Goal: Task Accomplishment & Management: Manage account settings

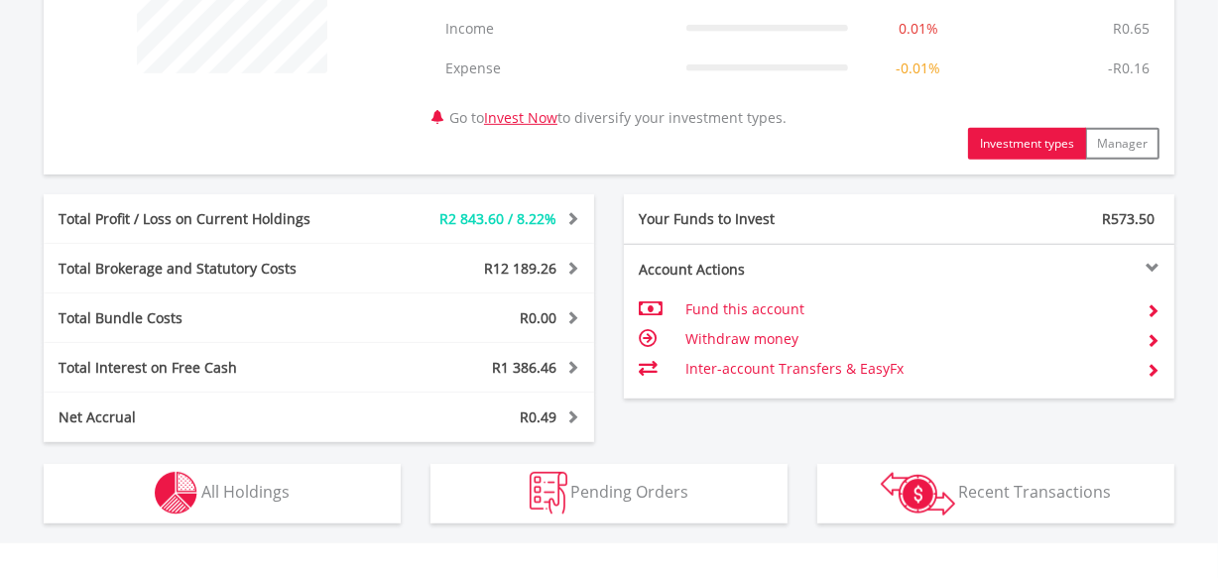
scroll to position [888, 0]
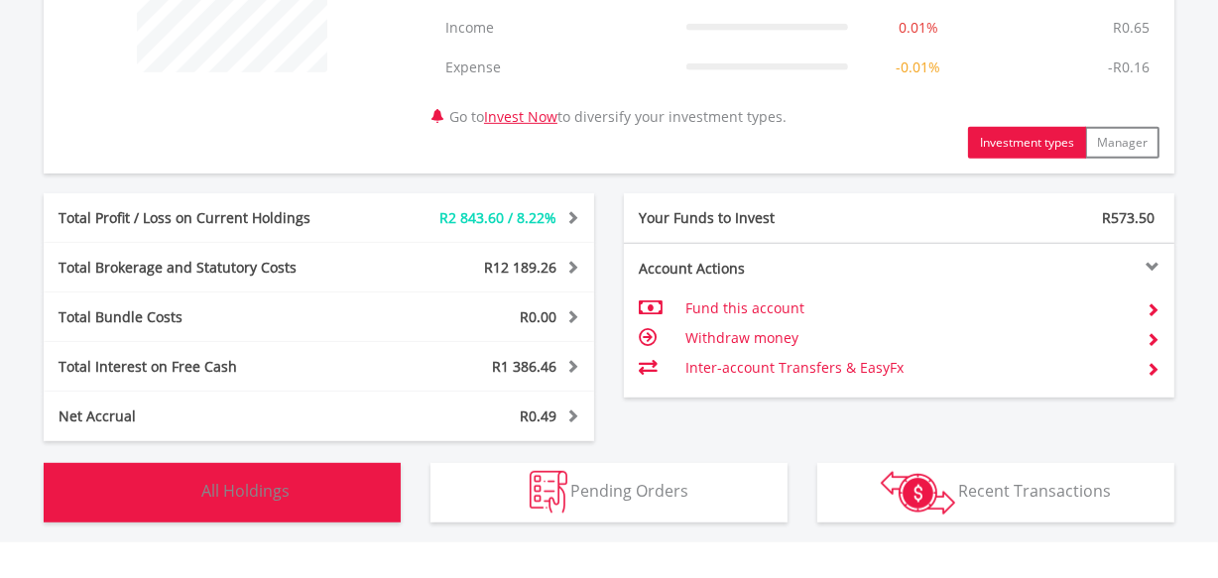
click at [345, 479] on button "Holdings All Holdings" at bounding box center [222, 492] width 357 height 59
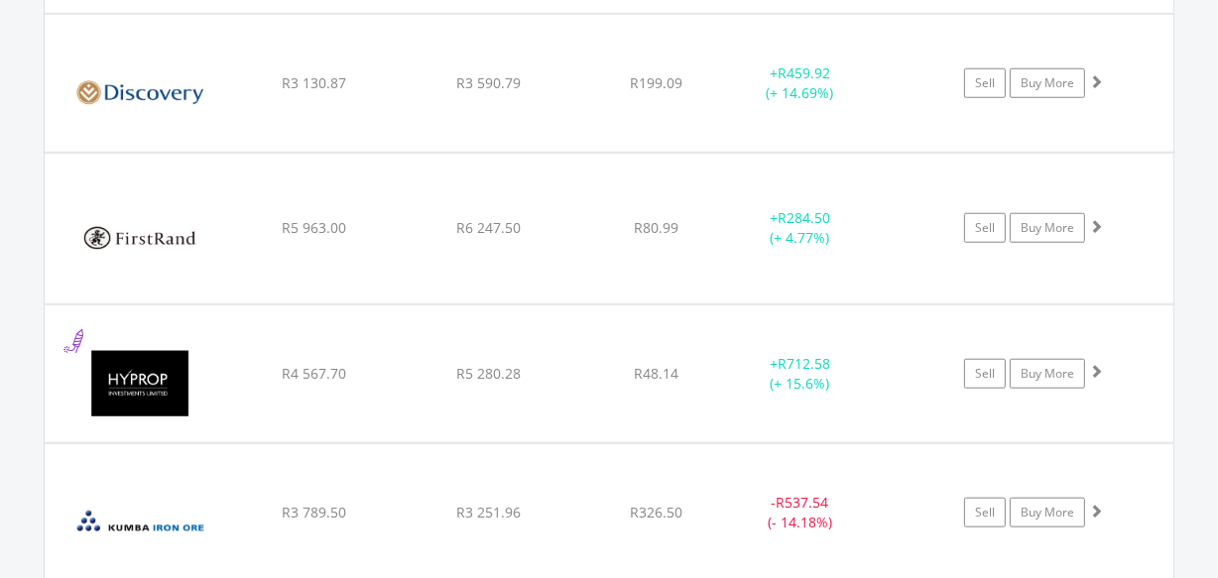
scroll to position [1694, 0]
drag, startPoint x: 14, startPoint y: 362, endPoint x: 10, endPoint y: 408, distance: 45.8
click at [10, 408] on div "Value View Share View DIY Shares HOLDING PURCHASE VALUE CURRENT VALUE CURRENT P…" at bounding box center [608, 519] width 1329 height 1565
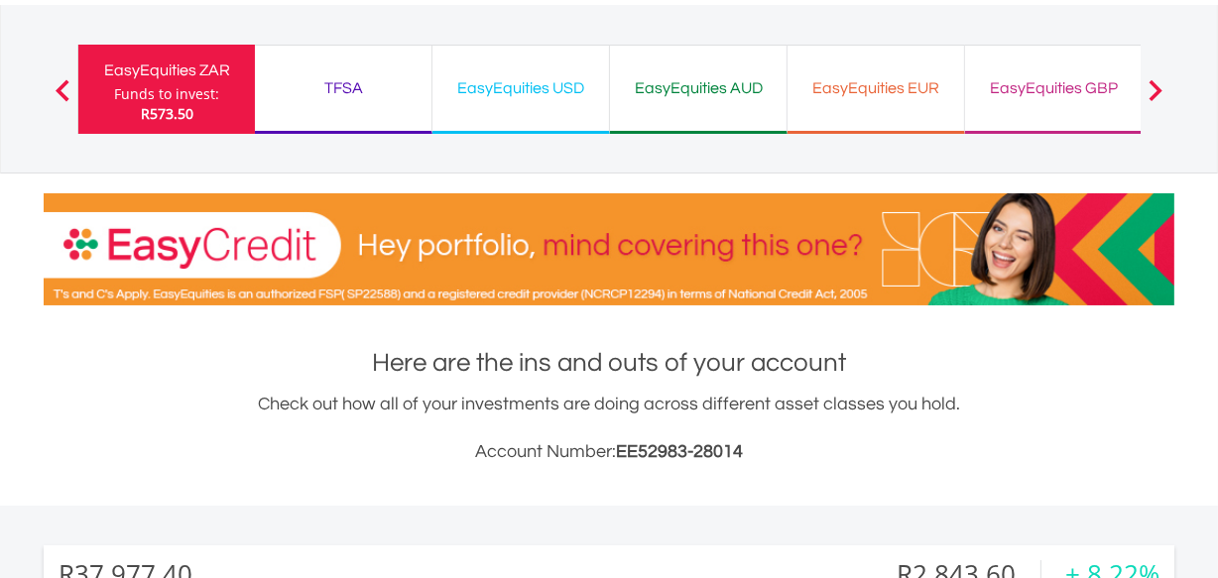
scroll to position [0, 0]
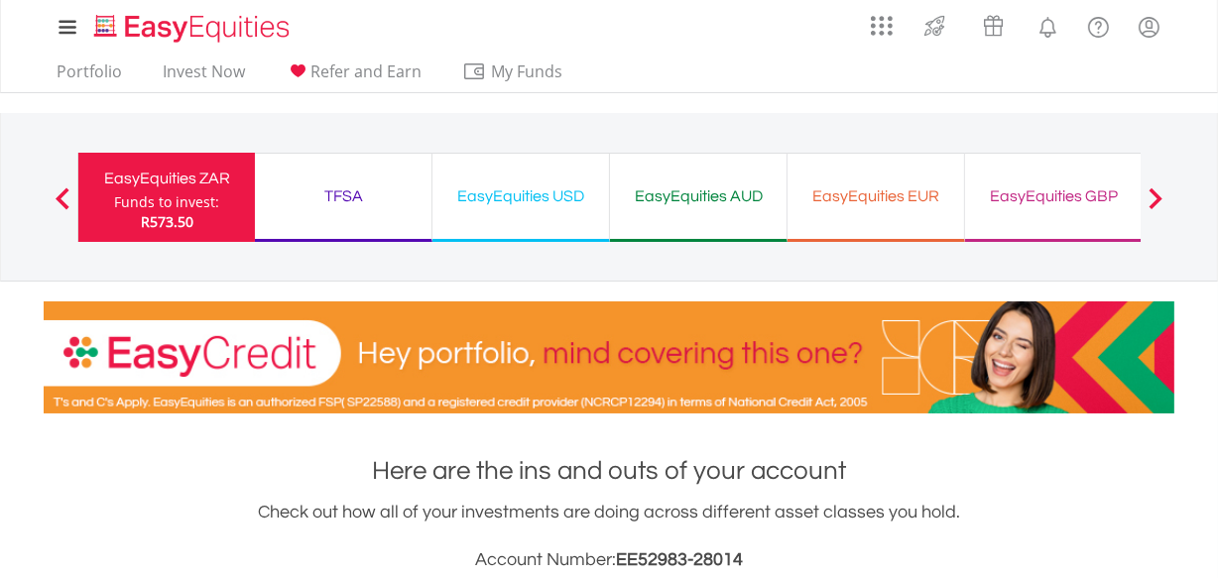
click at [512, 205] on div "EasyEquities USD" at bounding box center [520, 196] width 153 height 28
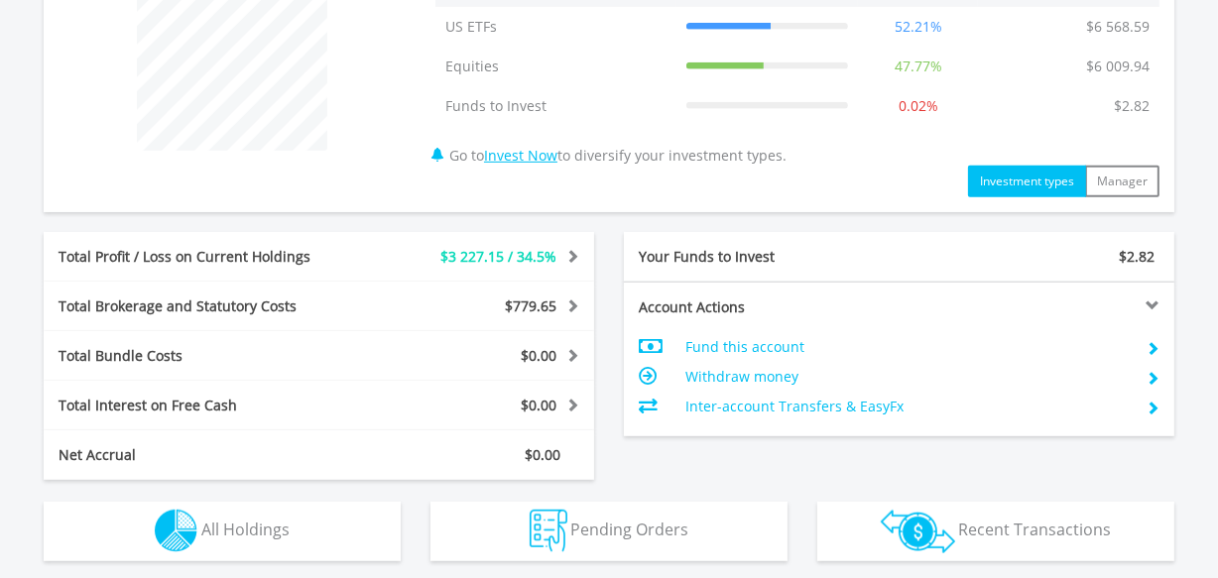
scroll to position [822, 0]
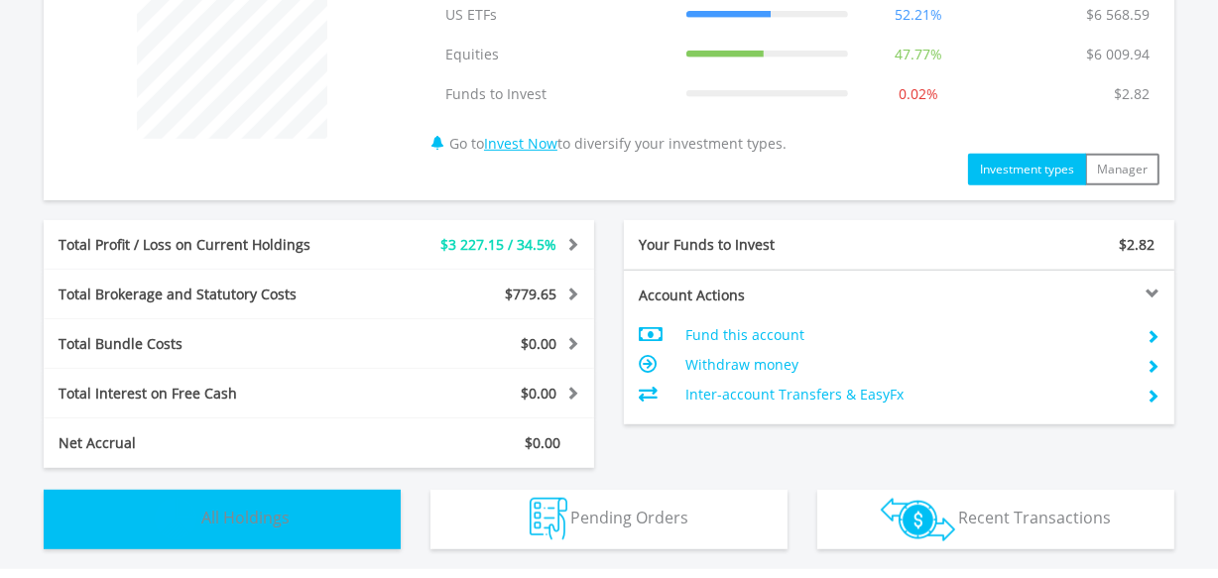
click at [278, 523] on span "All Holdings" at bounding box center [245, 518] width 88 height 22
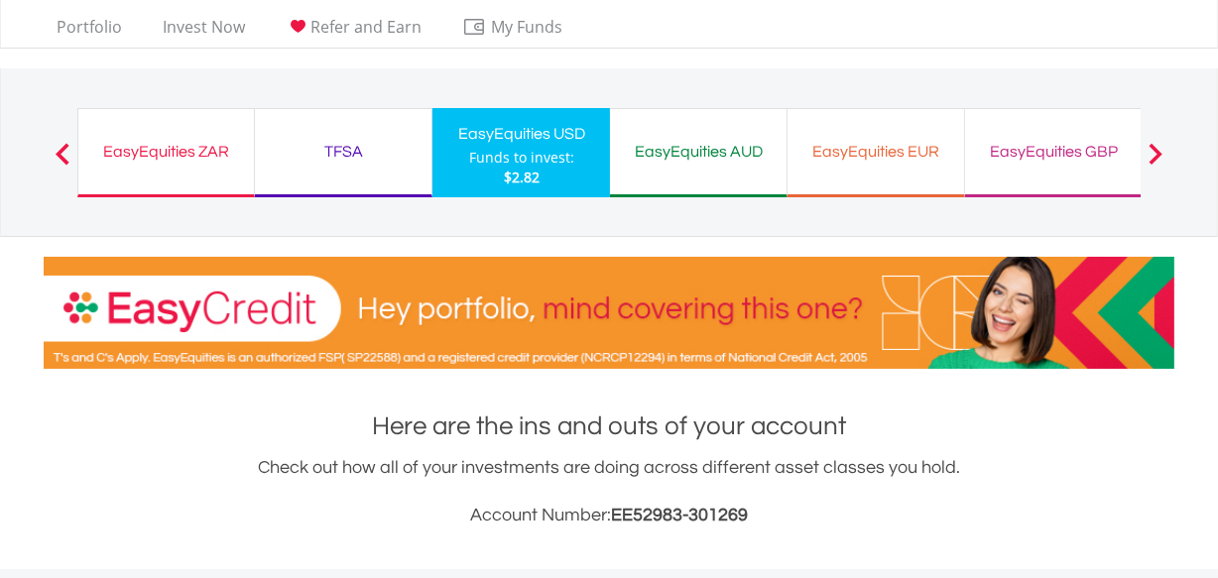
scroll to position [0, 0]
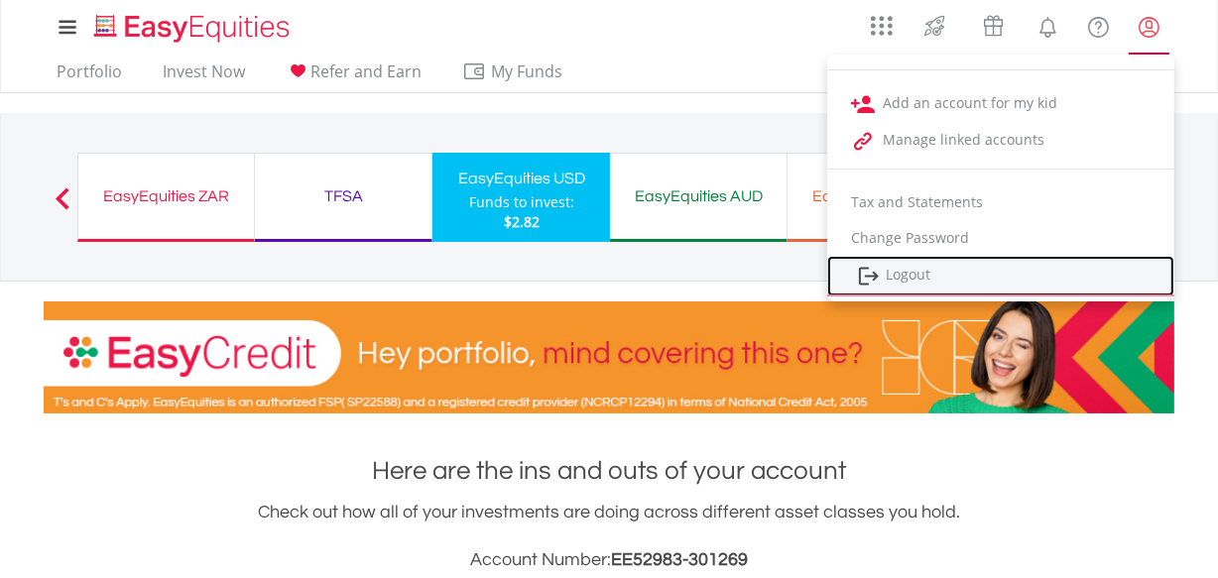
click at [945, 265] on link "Logout" at bounding box center [1000, 276] width 347 height 41
